Goal: Task Accomplishment & Management: Manage account settings

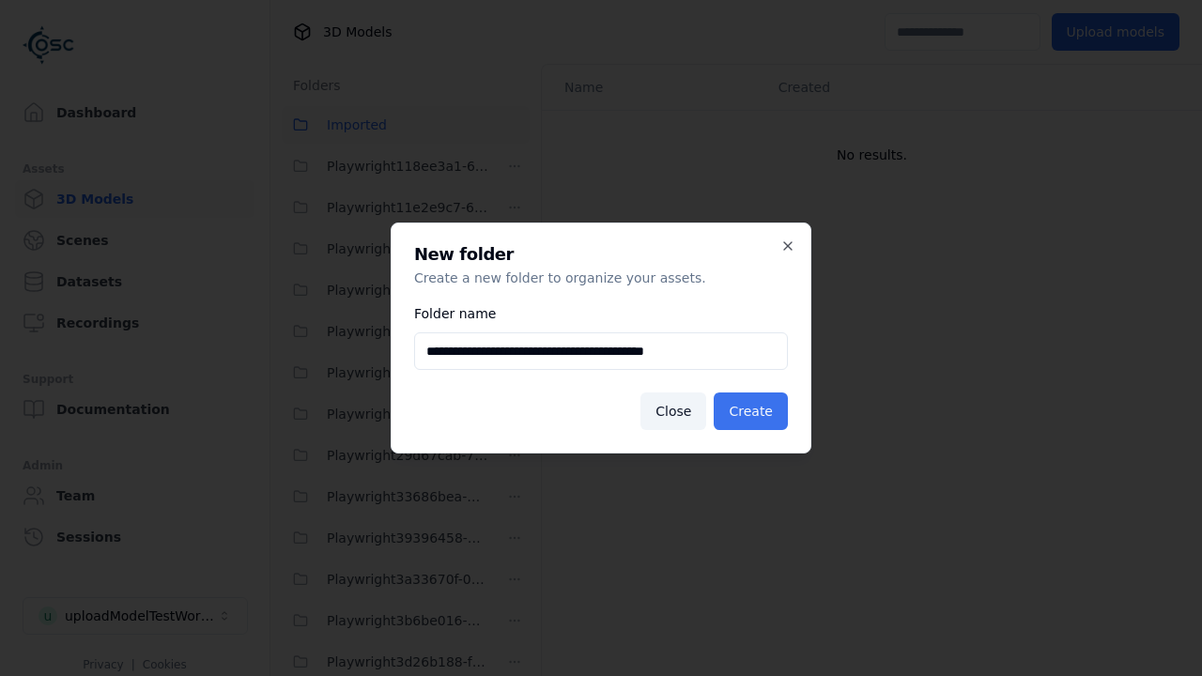
type input "**********"
click at [753, 411] on button "Create" at bounding box center [751, 412] width 74 height 38
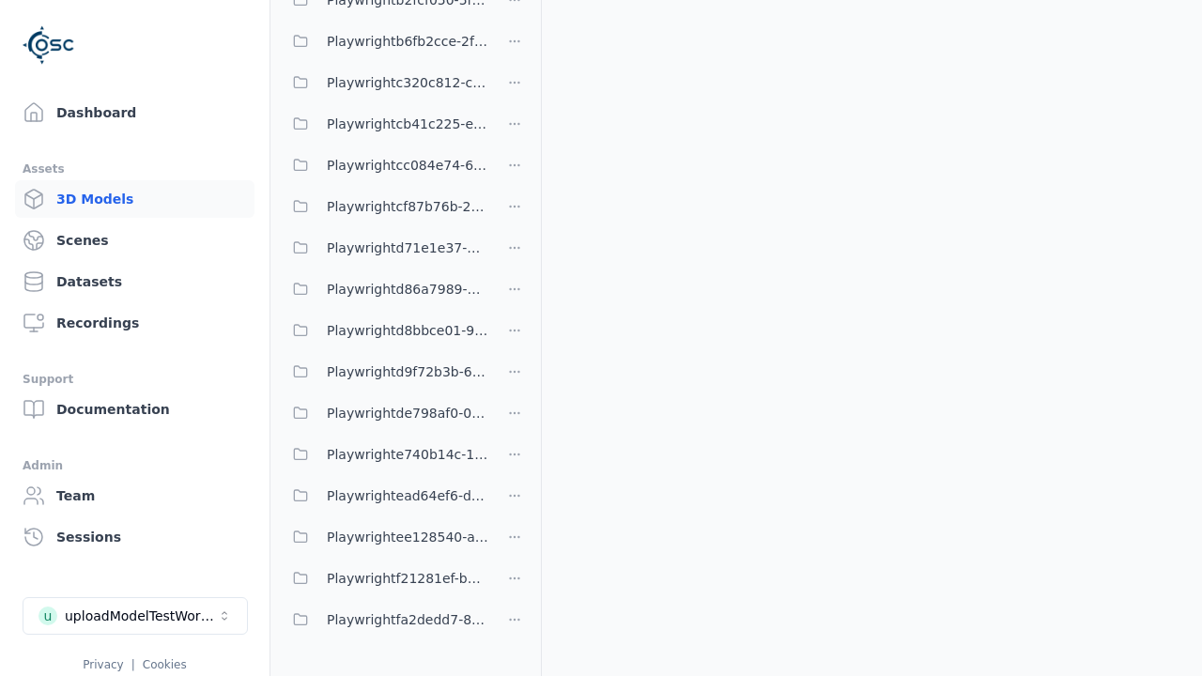
click at [385, 41] on span "Playwrightb6fb2cce-2fc0-40a2-88ca-10c5540021a7" at bounding box center [408, 41] width 162 height 23
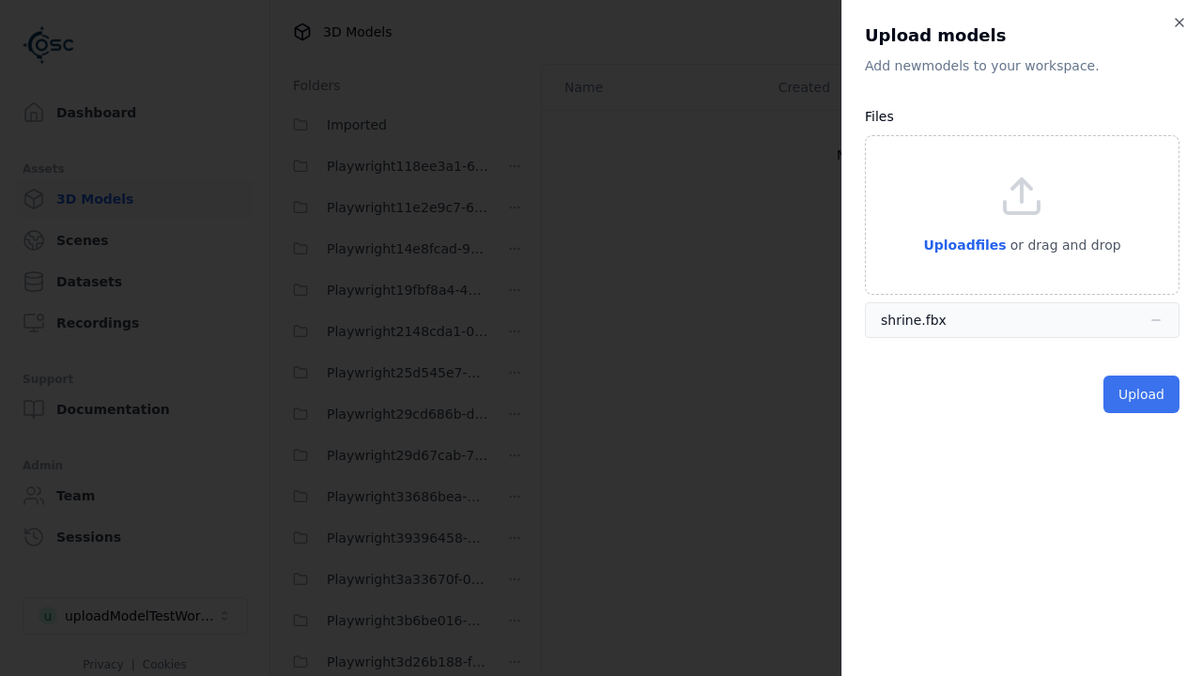
click at [1143, 394] on button "Upload" at bounding box center [1141, 395] width 76 height 38
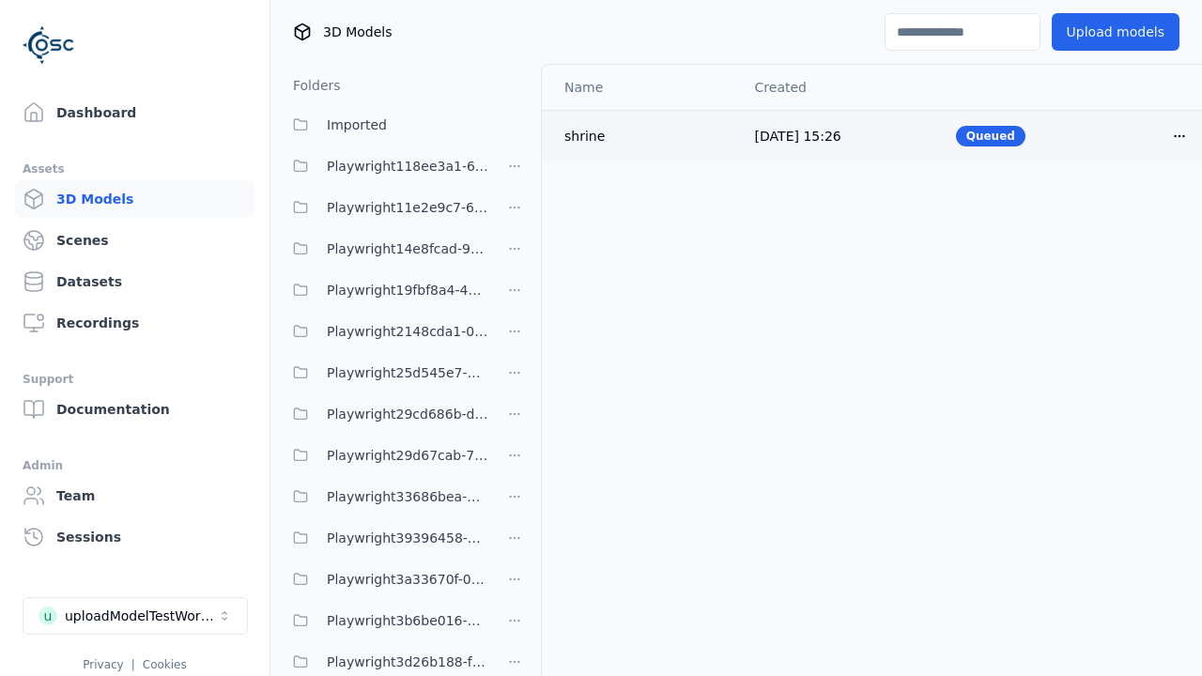
click at [1179, 135] on html "Support Dashboard Assets 3D Models Scenes Datasets Recordings Support Documenta…" at bounding box center [601, 338] width 1202 height 676
click at [1138, 208] on div "Delete" at bounding box center [1138, 208] width 111 height 30
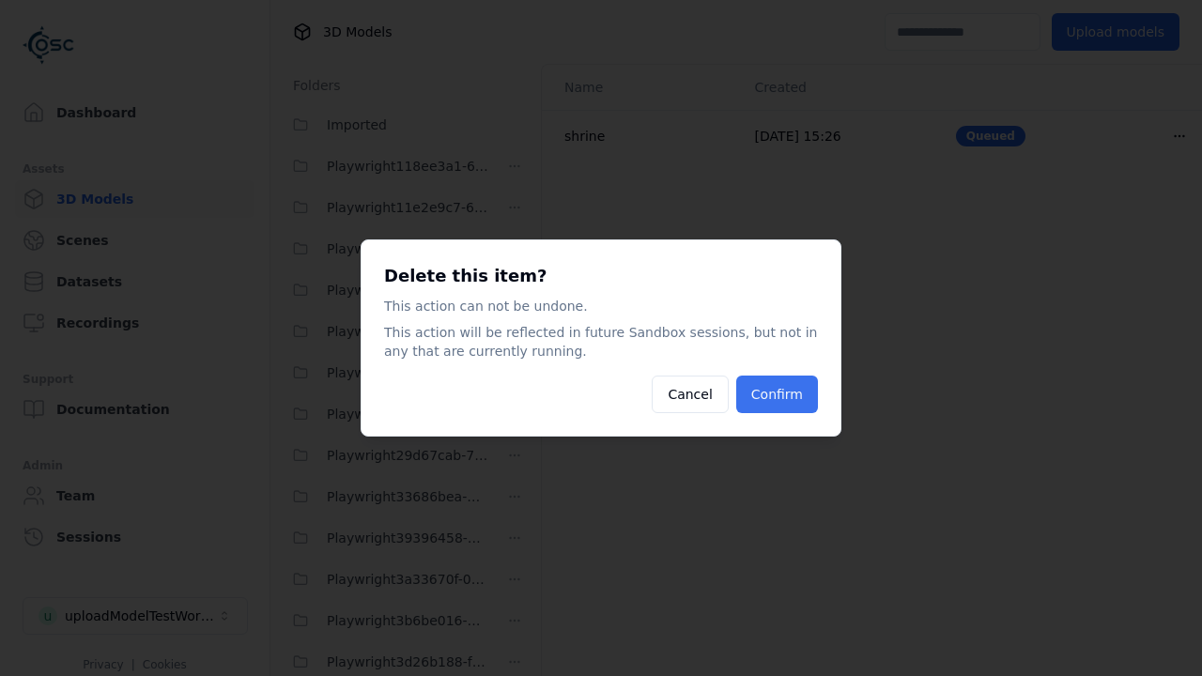
click at [778, 394] on button "Confirm" at bounding box center [777, 395] width 82 height 38
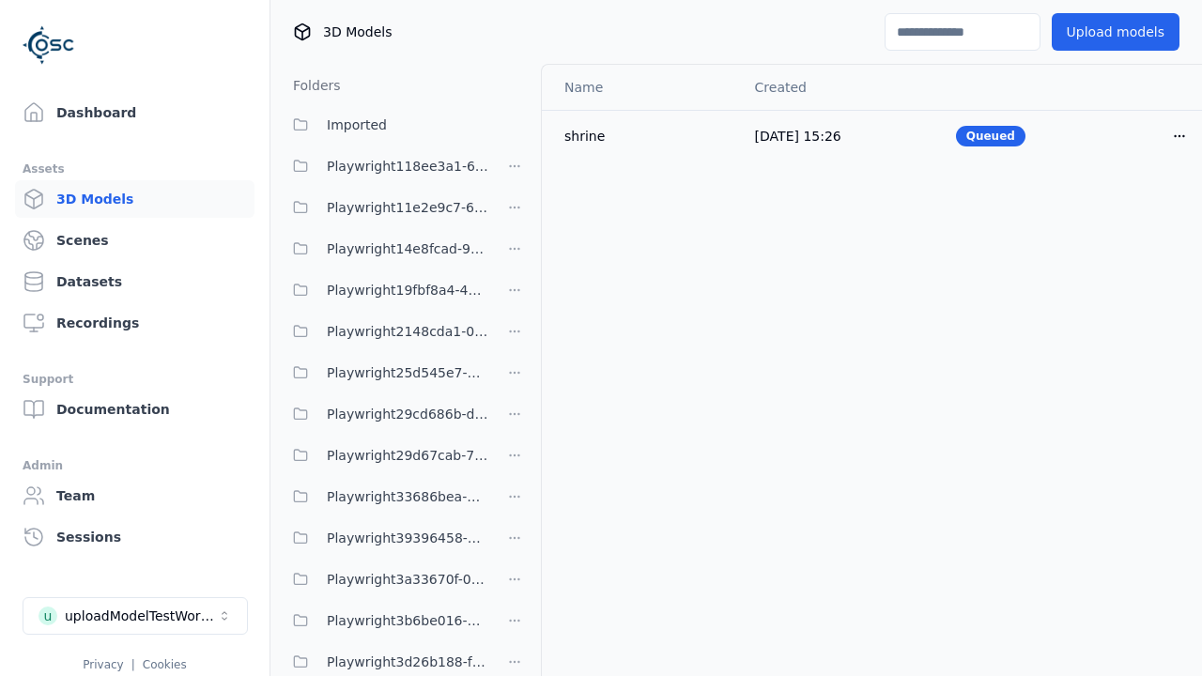
click at [515, 338] on html "Support Dashboard Assets 3D Models Scenes Datasets Recordings Support Documenta…" at bounding box center [601, 338] width 1202 height 676
